Goal: Navigation & Orientation: Find specific page/section

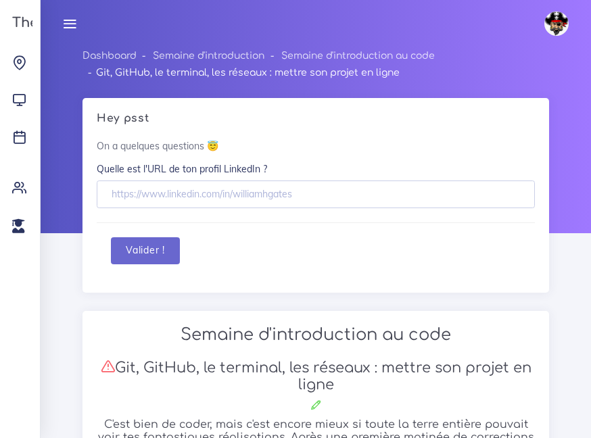
scroll to position [15648, 0]
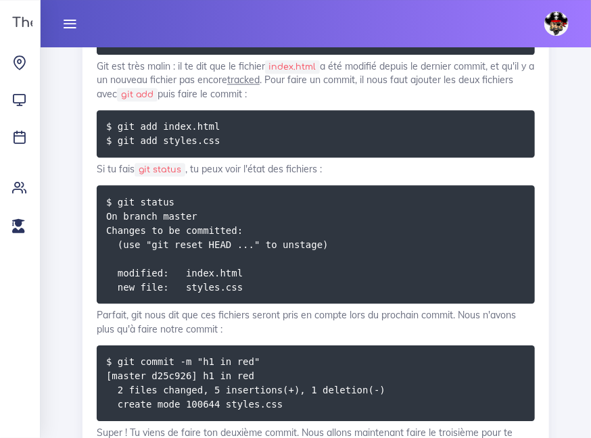
scroll to position [15767, 0]
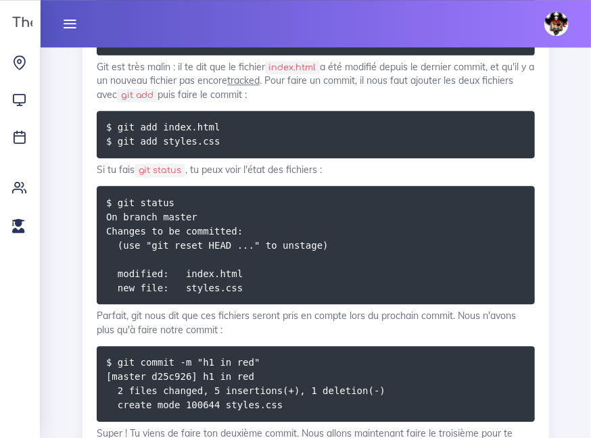
drag, startPoint x: 116, startPoint y: 136, endPoint x: 527, endPoint y: 152, distance: 411.5
copy code "git init Initialized empty Git repository in /home/felix/ton_chemin/restaurant_…"
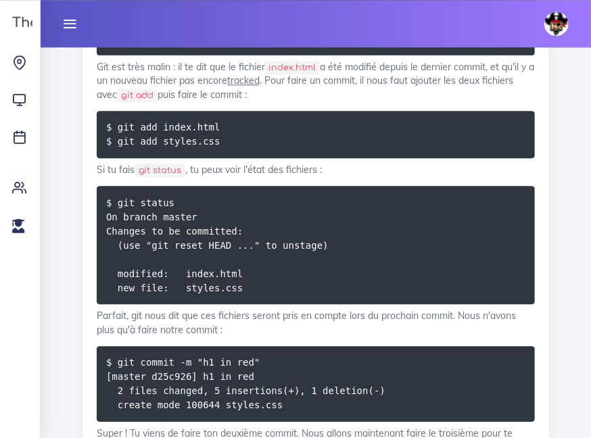
drag, startPoint x: 116, startPoint y: 136, endPoint x: 288, endPoint y: 155, distance: 173.5
copy code "git init Initialized empty Git repository in"
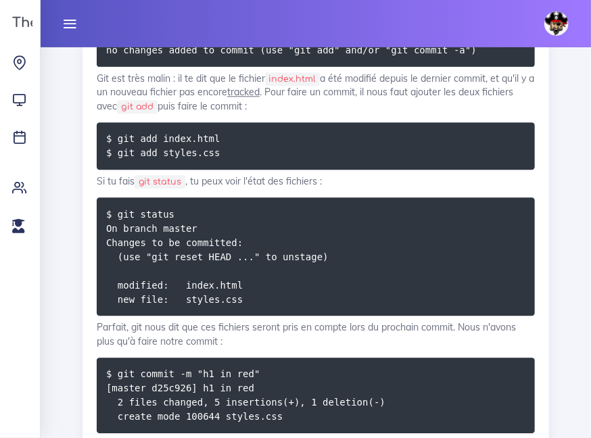
scroll to position [15754, 0]
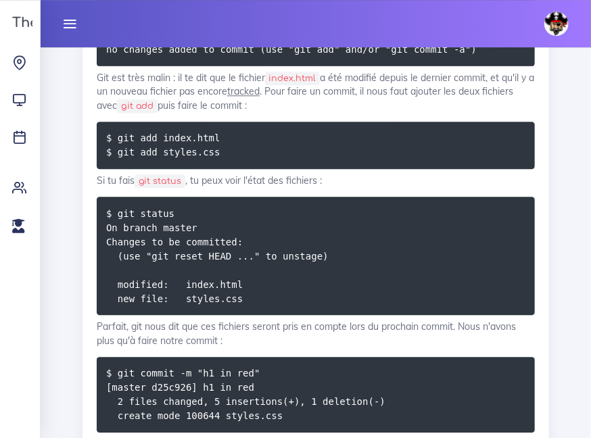
drag, startPoint x: 384, startPoint y: 212, endPoint x: 364, endPoint y: 212, distance: 19.6
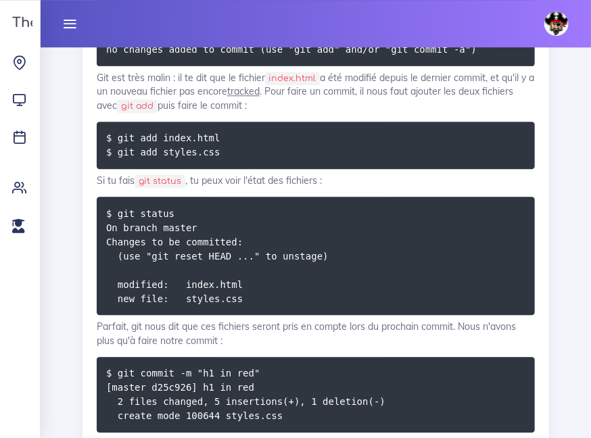
copy code "ls -a"
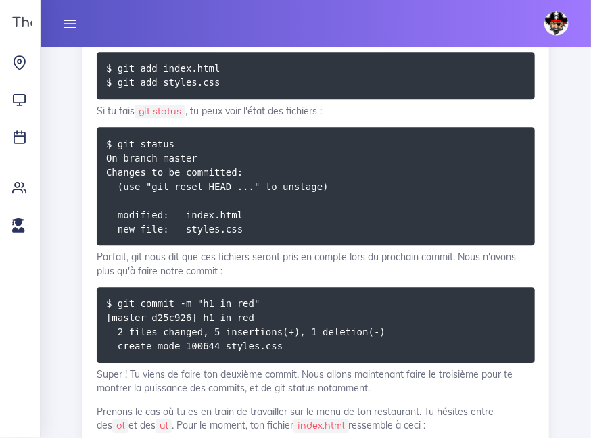
scroll to position [15822, 0]
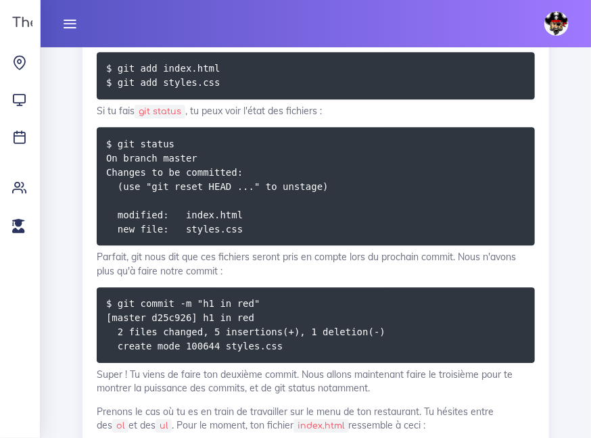
drag, startPoint x: 153, startPoint y: 332, endPoint x: 61, endPoint y: 251, distance: 122.7
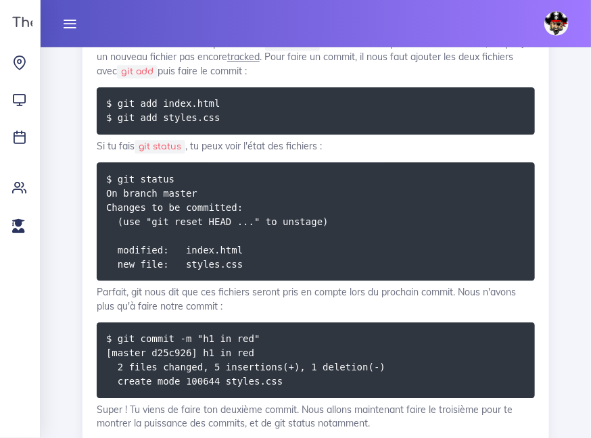
scroll to position [15788, 0]
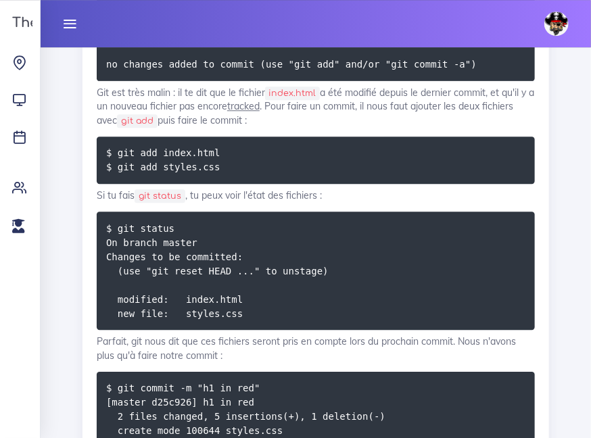
scroll to position [15738, 0]
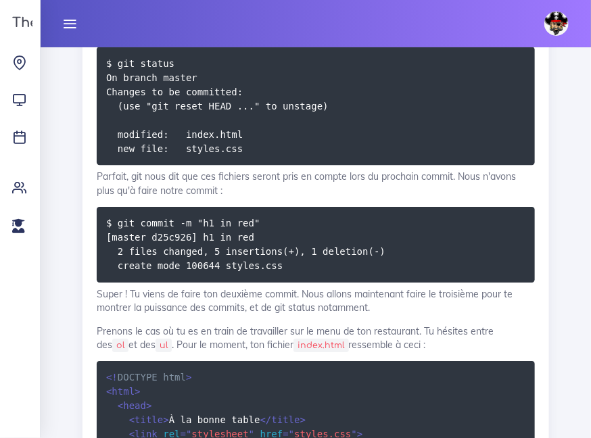
scroll to position [15904, 0]
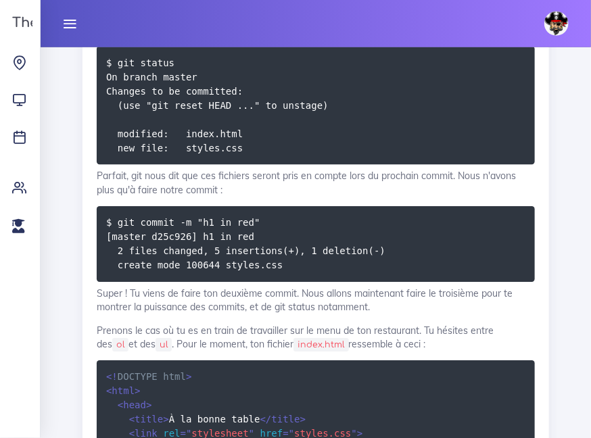
click at [302, 9] on div "Mamady Arafan Éditer profil Lier son compte Zone à risques Déconnexion" at bounding box center [316, 23] width 526 height 47
drag, startPoint x: 118, startPoint y: 216, endPoint x: 372, endPoint y: 224, distance: 254.5
copy code "< h1 > Ce est le site de mon restaurant ! </ h1 >"
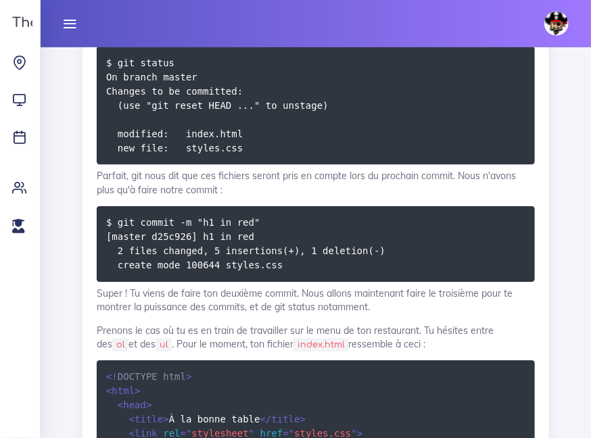
click at [491, 32] on div "Mamady Arafan Éditer profil Lier son compte Zone à risques Déconnexion" at bounding box center [316, 23] width 526 height 47
click at [66, 27] on icon at bounding box center [69, 23] width 15 height 15
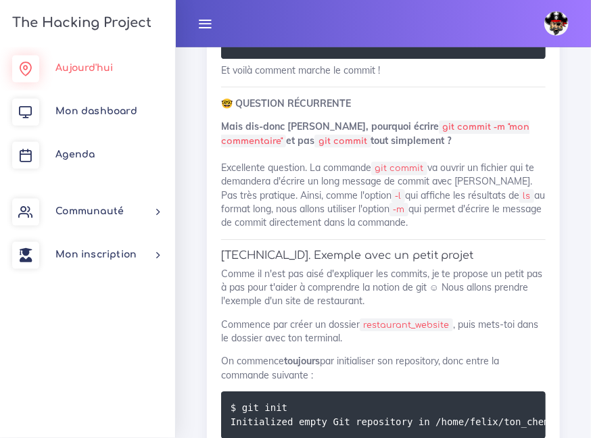
click at [77, 77] on link "Aujourd'hui" at bounding box center [87, 68] width 175 height 43
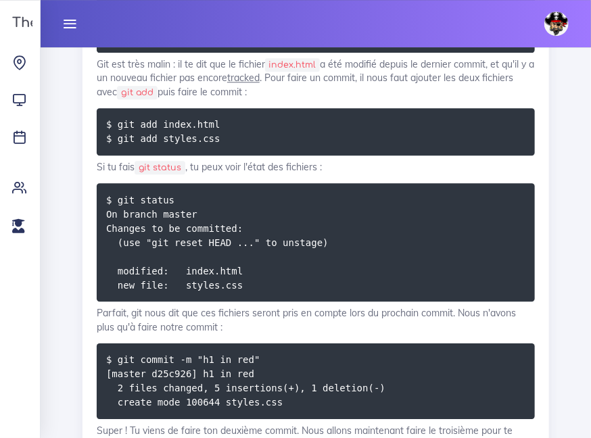
scroll to position [15767, 0]
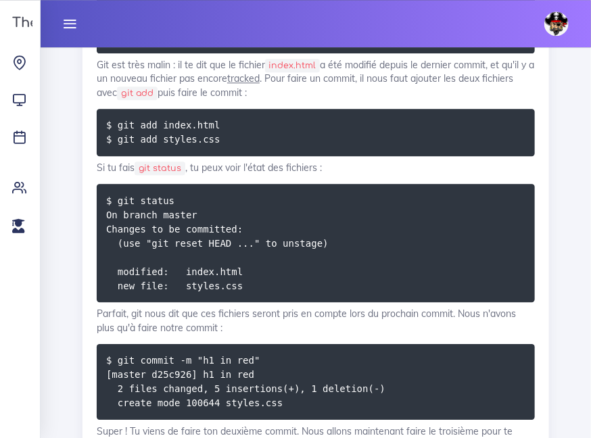
click at [115, 9] on div "Mamady Arafan Éditer profil Lier son compte Zone à risques Déconnexion" at bounding box center [316, 23] width 526 height 47
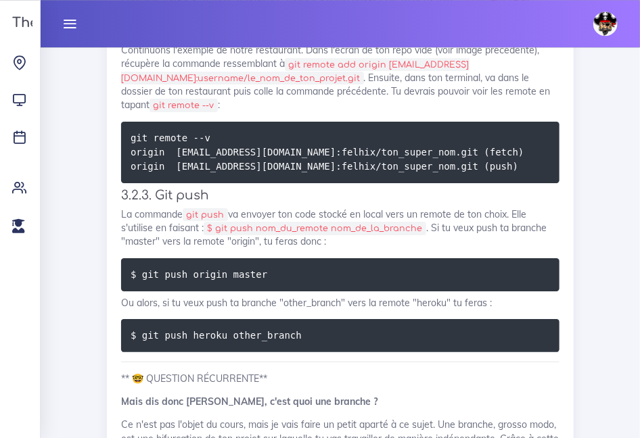
scroll to position [20675, 0]
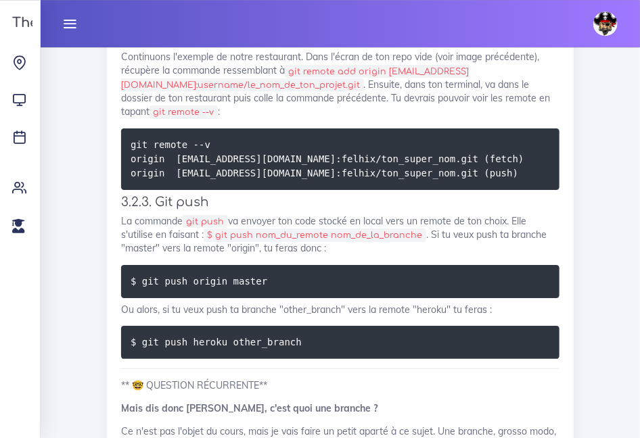
click at [67, 13] on link at bounding box center [70, 23] width 34 height 47
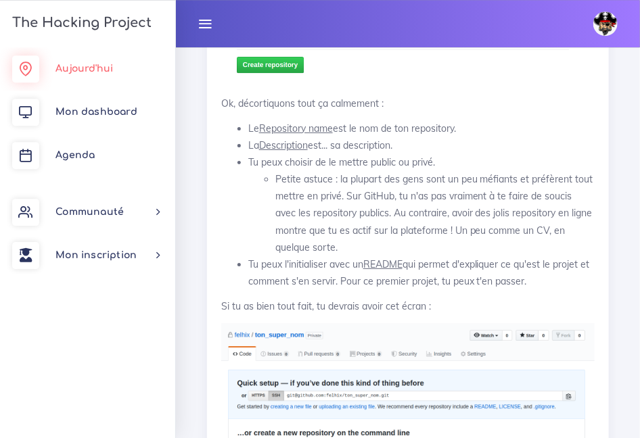
click at [81, 70] on span "Aujourd'hui" at bounding box center [83, 69] width 57 height 10
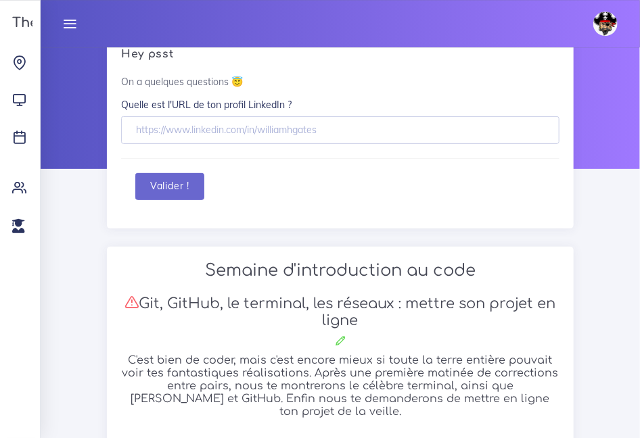
scroll to position [66, 0]
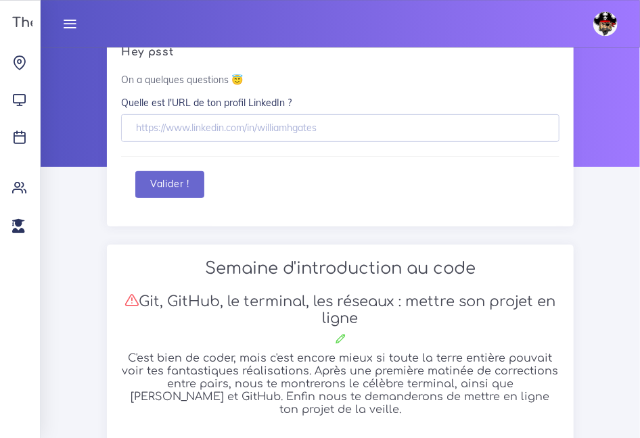
click at [70, 22] on icon at bounding box center [69, 23] width 15 height 15
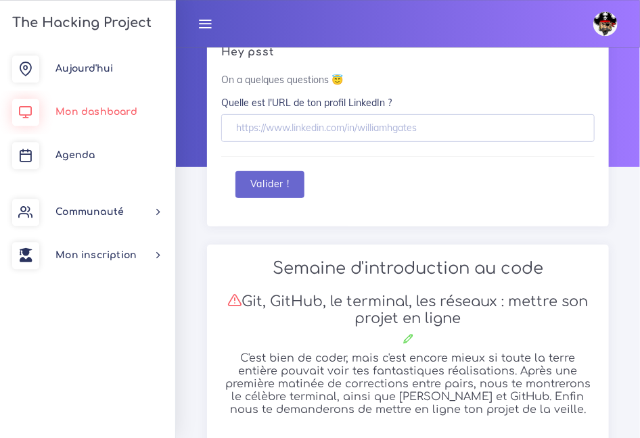
click at [97, 117] on link "Mon dashboard" at bounding box center [87, 112] width 175 height 43
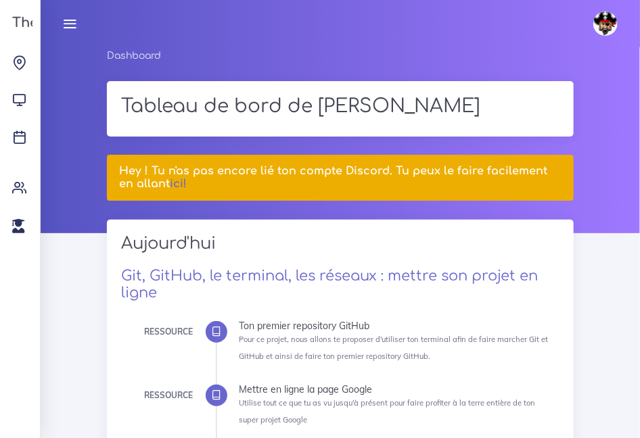
click at [68, 24] on icon at bounding box center [69, 23] width 15 height 15
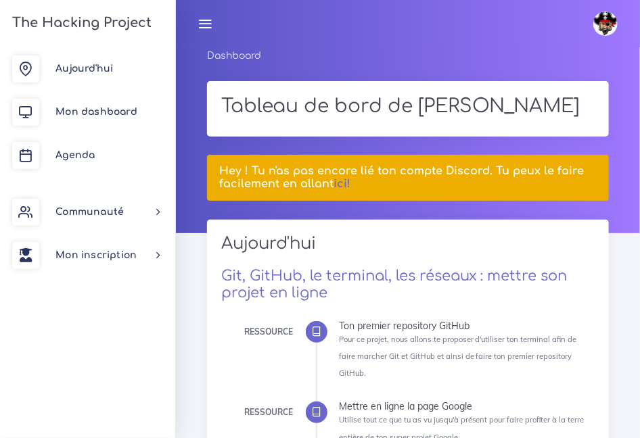
click at [613, 204] on div "Hey ! Tu n'as pas encore lié ton compte Discord. Tu peux le faire facilement en…" at bounding box center [408, 182] width 422 height 55
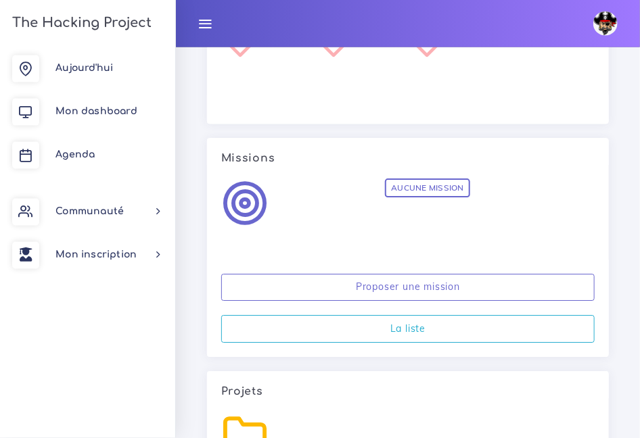
scroll to position [2860, 0]
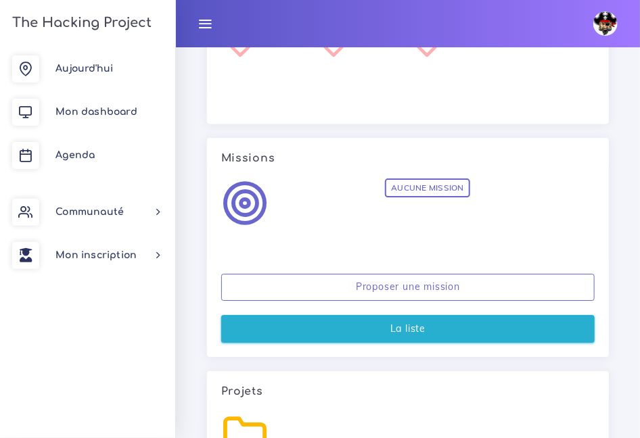
click at [342, 325] on link "La liste" at bounding box center [407, 329] width 373 height 28
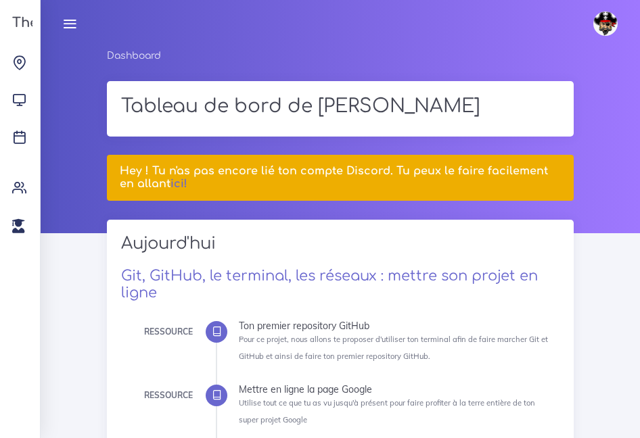
scroll to position [2860, 0]
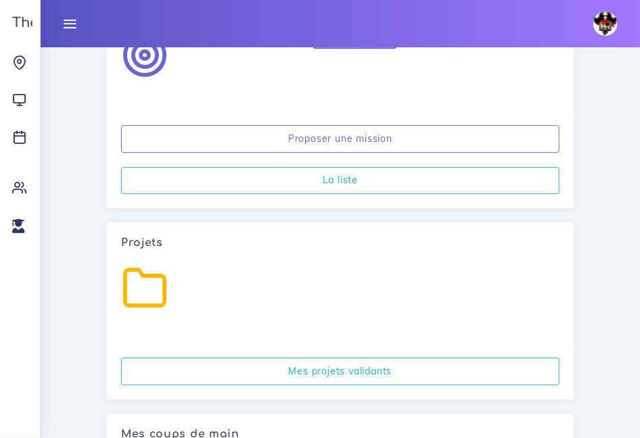
click at [74, 26] on icon at bounding box center [69, 23] width 15 height 15
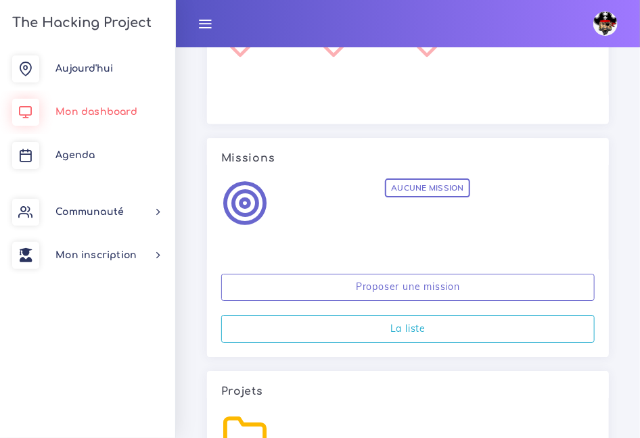
click at [110, 110] on span "Mon dashboard" at bounding box center [96, 112] width 82 height 10
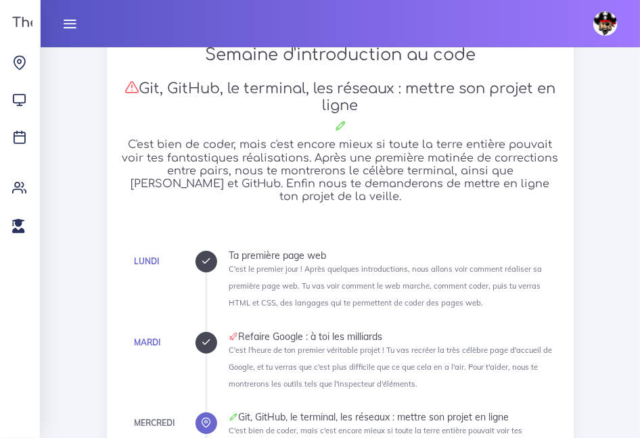
scroll to position [1036, 0]
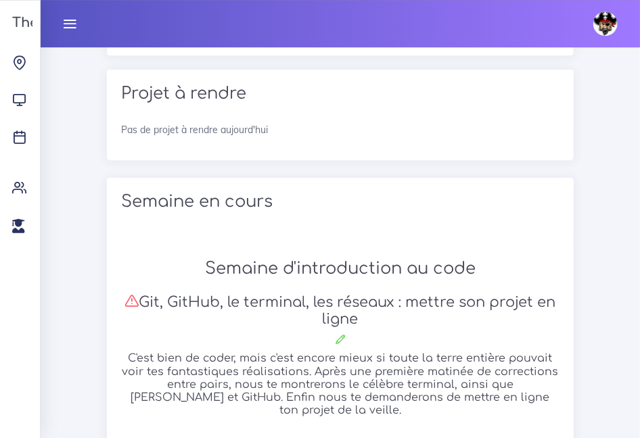
click at [57, 22] on link at bounding box center [70, 23] width 34 height 47
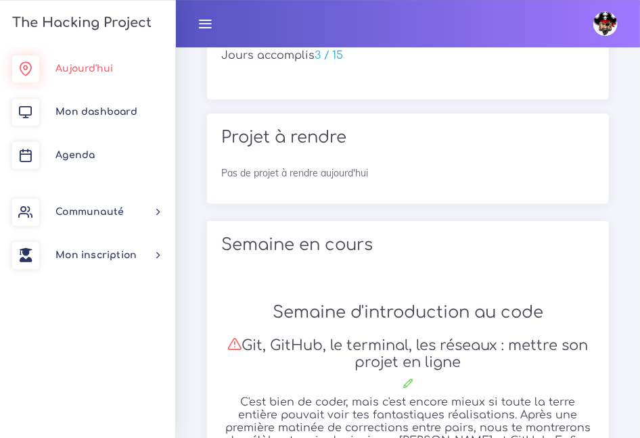
click at [67, 66] on span "Aujourd'hui" at bounding box center [83, 69] width 57 height 10
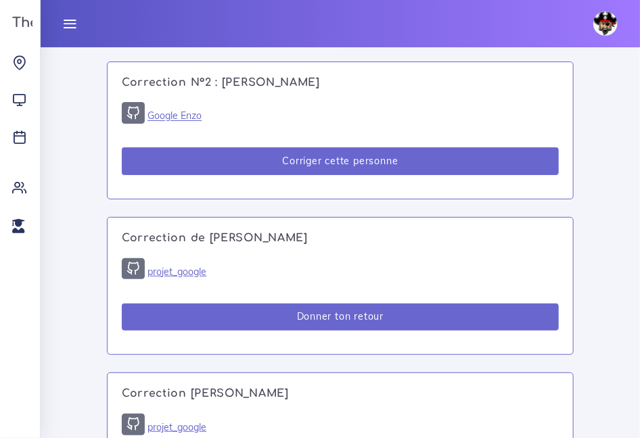
scroll to position [1587, 0]
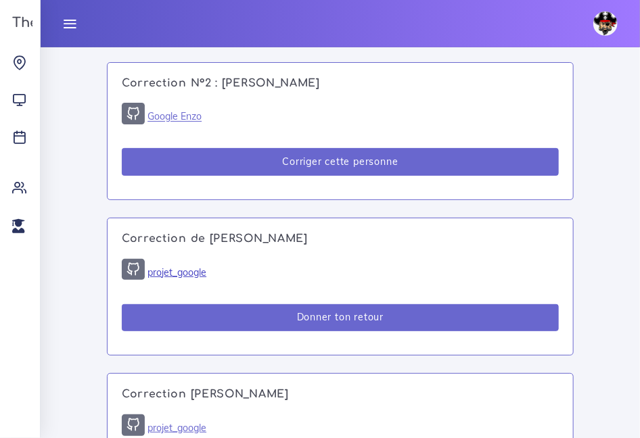
click at [177, 279] on link "projet_google" at bounding box center [176, 272] width 59 height 12
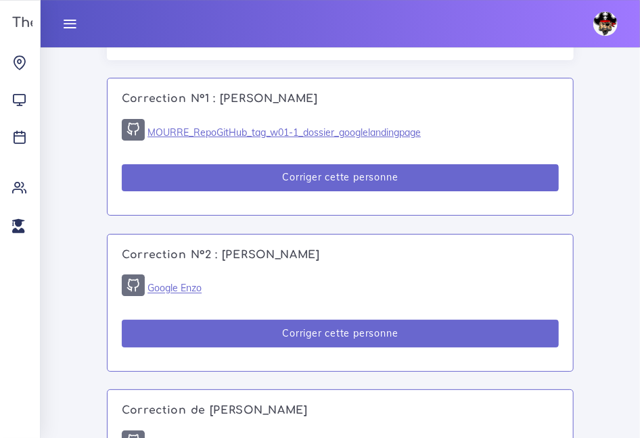
scroll to position [1415, 0]
click at [308, 139] on link "MOURRE_RepoGitHub_tag_w01-1_dossier_googlelandingpage" at bounding box center [283, 132] width 273 height 12
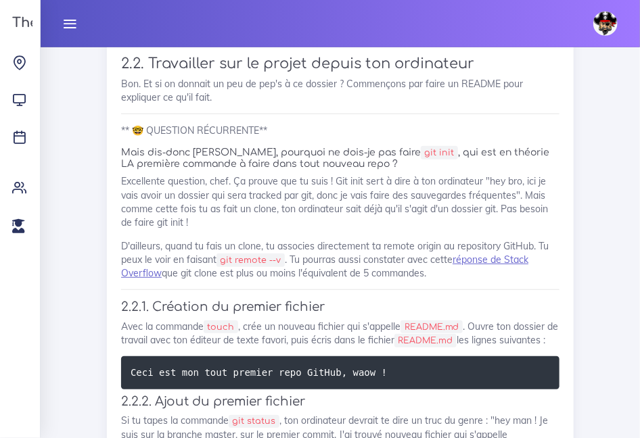
scroll to position [3274, 0]
